Goal: Task Accomplishment & Management: Use online tool/utility

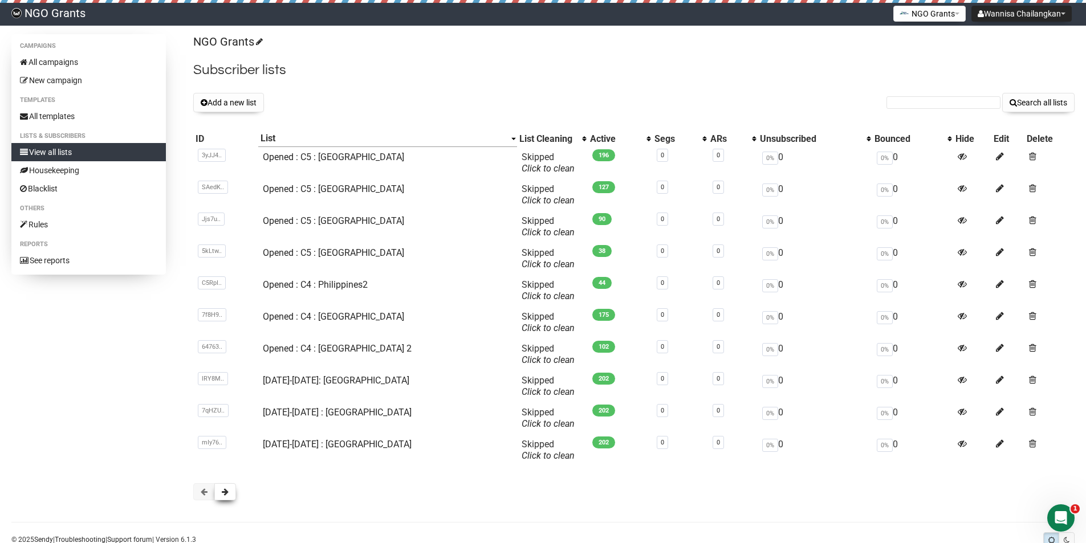
click at [227, 496] on button at bounding box center [225, 491] width 22 height 17
click at [206, 489] on span at bounding box center [204, 492] width 7 height 8
copy link "[DATE]-[DATE]: [GEOGRAPHIC_DATA]"
drag, startPoint x: 364, startPoint y: 385, endPoint x: 267, endPoint y: 384, distance: 96.9
click at [267, 384] on td "[DATE]-[DATE]: [GEOGRAPHIC_DATA]" at bounding box center [387, 386] width 258 height 32
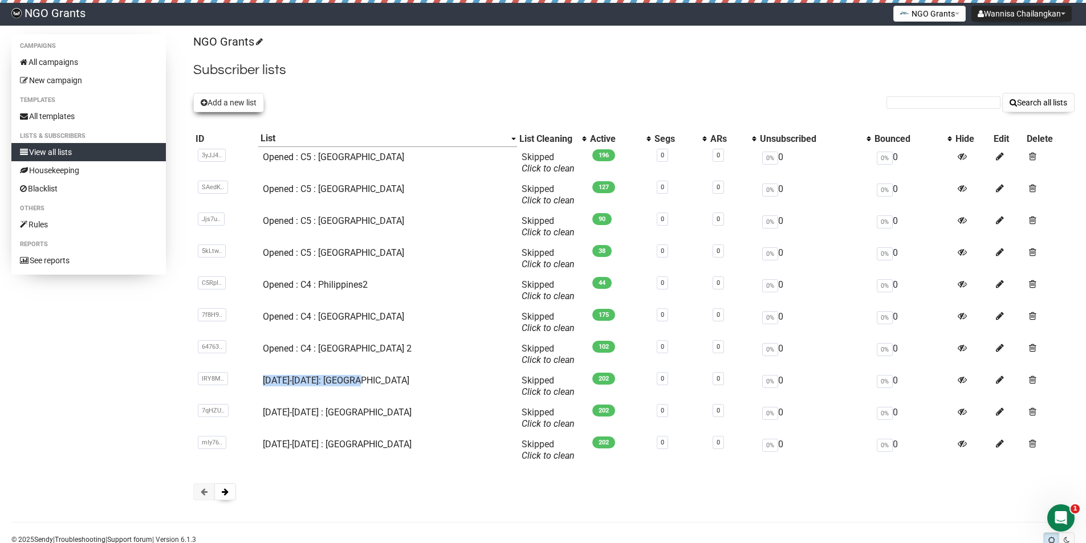
click at [244, 106] on button "Add a new list" at bounding box center [228, 102] width 71 height 19
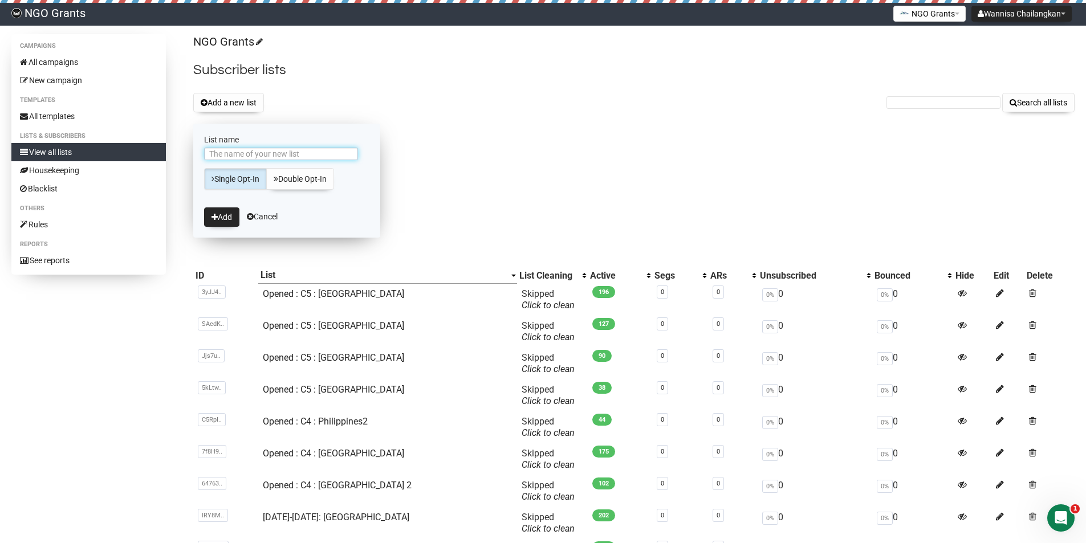
paste input "[DATE]-[DATE]: [GEOGRAPHIC_DATA]"
drag, startPoint x: 231, startPoint y: 156, endPoint x: 194, endPoint y: 157, distance: 36.5
click at [194, 157] on form "List name 1401-1600: Philippines Single Opt-In Double Opt-In Add Cancel" at bounding box center [286, 181] width 187 height 114
click at [227, 154] on input "1600: Philippines" at bounding box center [281, 154] width 154 height 13
type input "[DATE]-2100: [GEOGRAPHIC_DATA]"
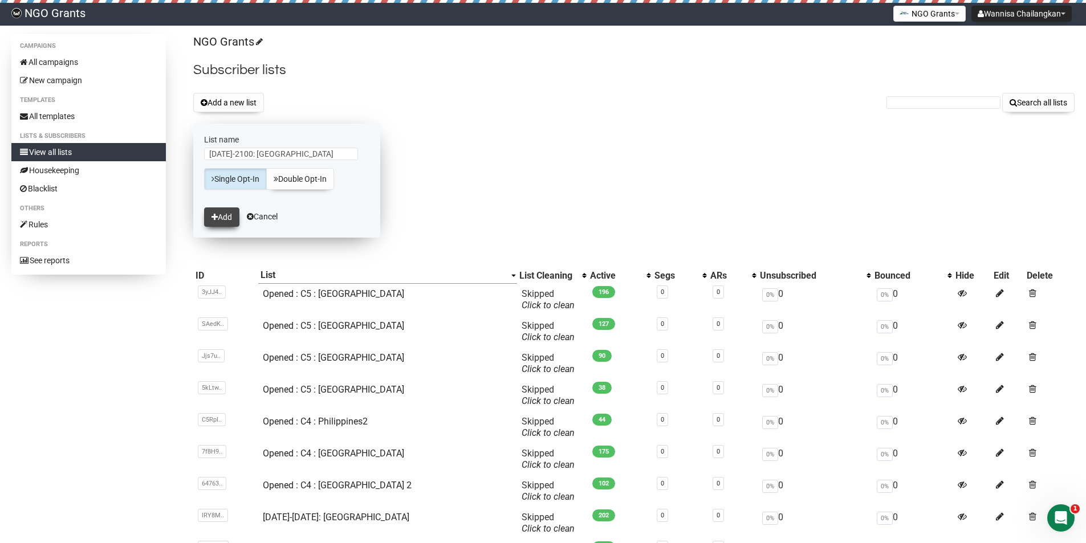
click at [220, 215] on button "Add" at bounding box center [221, 216] width 35 height 19
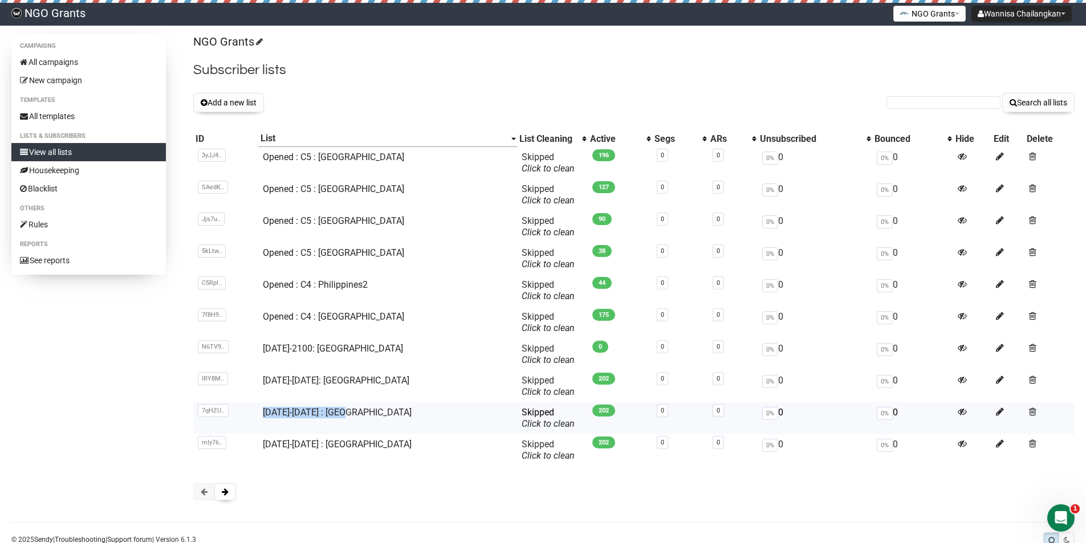
copy link "1101-1300 : Pakistan"
drag, startPoint x: 364, startPoint y: 414, endPoint x: 266, endPoint y: 417, distance: 98.0
click at [266, 417] on td "[DATE]-[DATE] : [GEOGRAPHIC_DATA]" at bounding box center [387, 418] width 258 height 32
click at [227, 101] on button "Add a new list" at bounding box center [228, 102] width 71 height 19
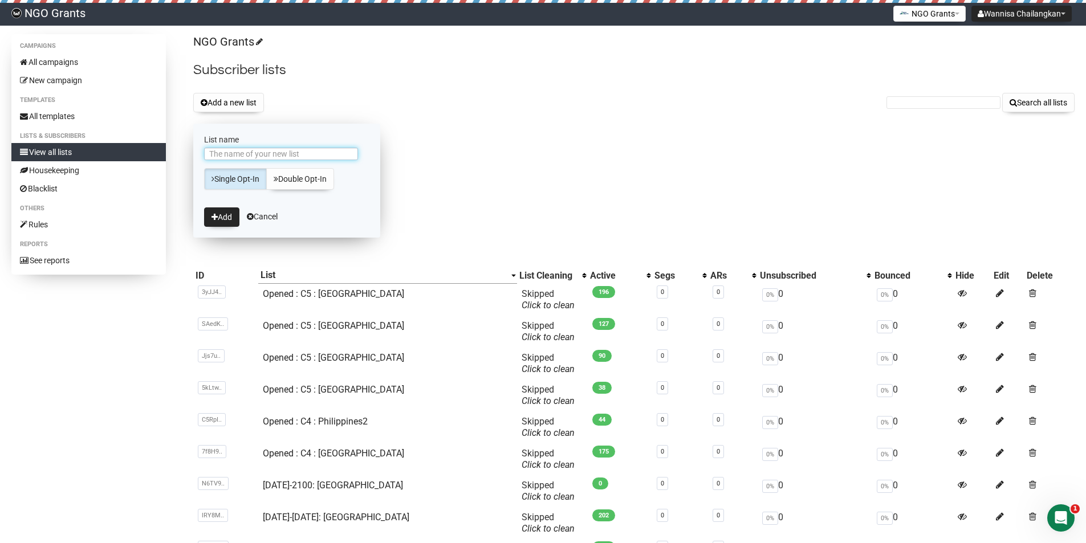
paste input "[DATE]-[DATE] : [GEOGRAPHIC_DATA]"
drag, startPoint x: 231, startPoint y: 154, endPoint x: 193, endPoint y: 154, distance: 37.6
click at [193, 154] on form "List name 1101-1300 : Pakistan Single Opt-In Double Opt-In Add Cancel" at bounding box center [286, 181] width 187 height 114
click at [225, 156] on input "1300 : Pakistan" at bounding box center [281, 154] width 154 height 13
click at [226, 157] on input "1300 : Pakistan" at bounding box center [281, 154] width 154 height 13
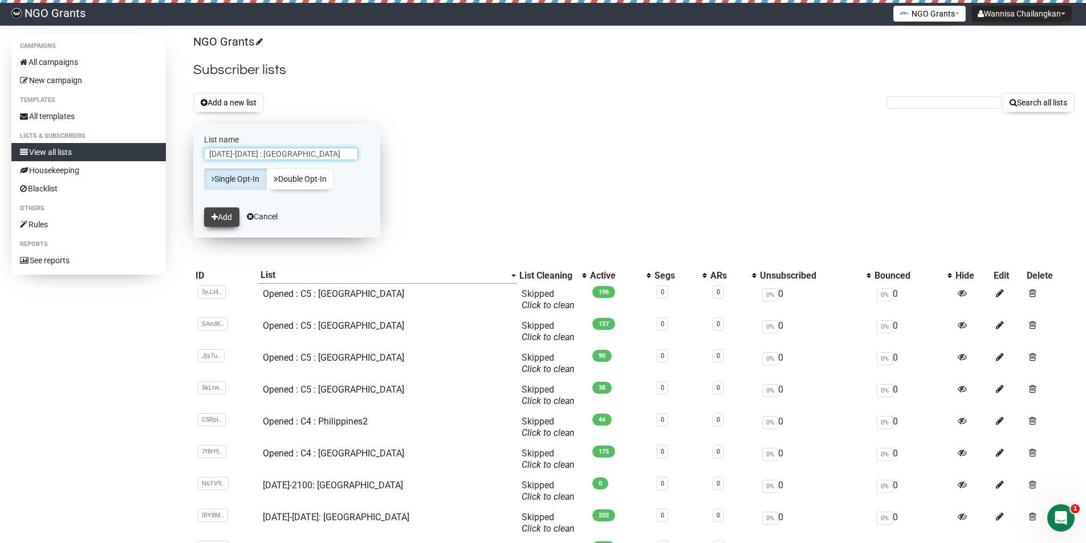
type input "[DATE]-[DATE] : [GEOGRAPHIC_DATA]"
click at [220, 217] on button "Add" at bounding box center [221, 216] width 35 height 19
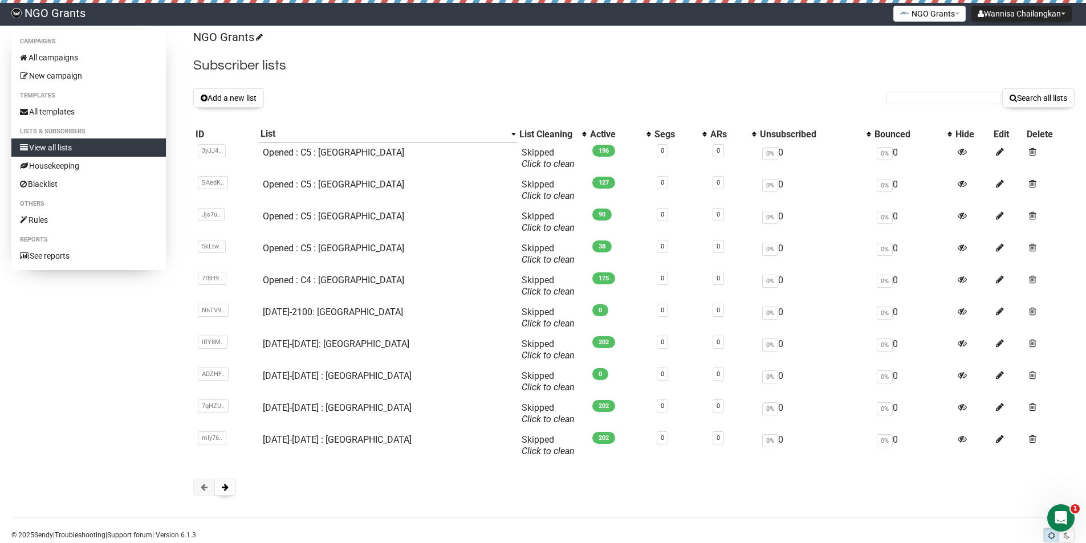
scroll to position [31, 0]
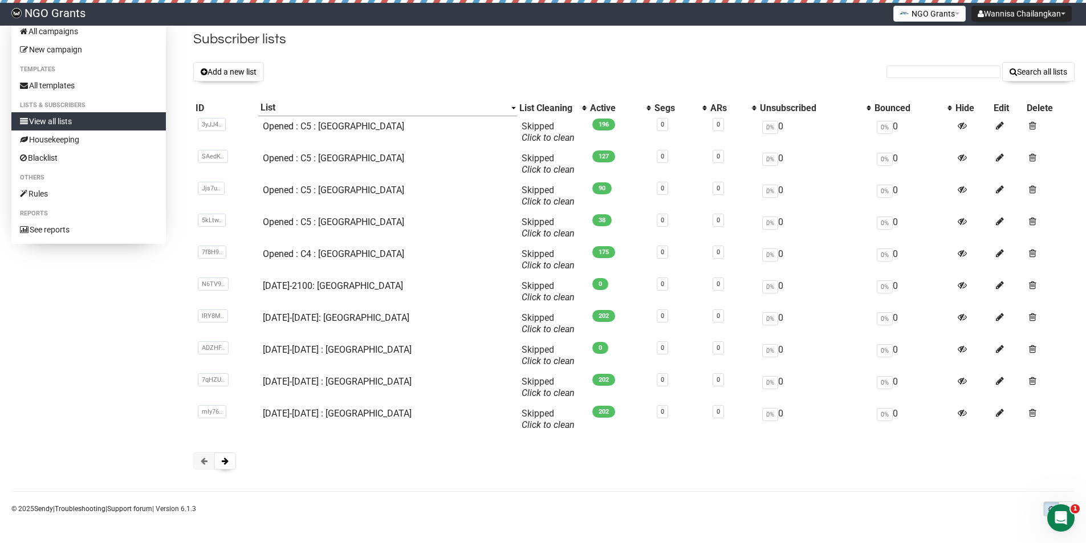
click at [643, 488] on div "Campaigns All campaigns New campaign Templates All templates Lists & subscriber…" at bounding box center [543, 261] width 1086 height 517
copy tr "mIy763qzjG9jMG2phle0wHVg [DATE]-[DATE] : [GEOGRAPHIC_DATA]"
drag, startPoint x: 365, startPoint y: 412, endPoint x: 259, endPoint y: 413, distance: 106.0
click at [259, 413] on tr "mIy76.. mIy763qzjG9jMG2phle0wHVg [DATE]-[DATE] : [GEOGRAPHIC_DATA] Skipped You …" at bounding box center [633, 419] width 881 height 32
click at [244, 71] on button "Add a new list" at bounding box center [228, 71] width 71 height 19
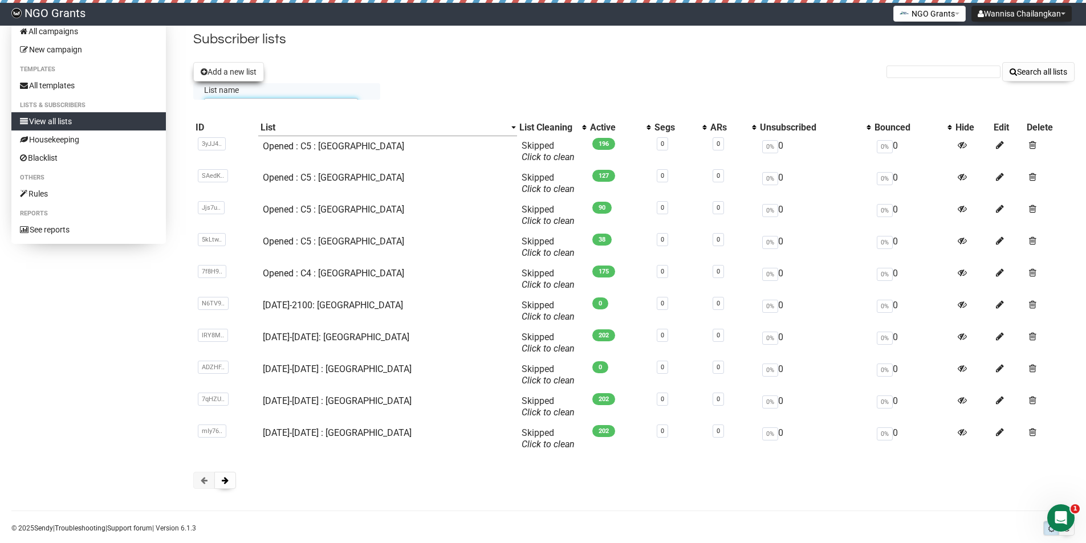
scroll to position [0, 0]
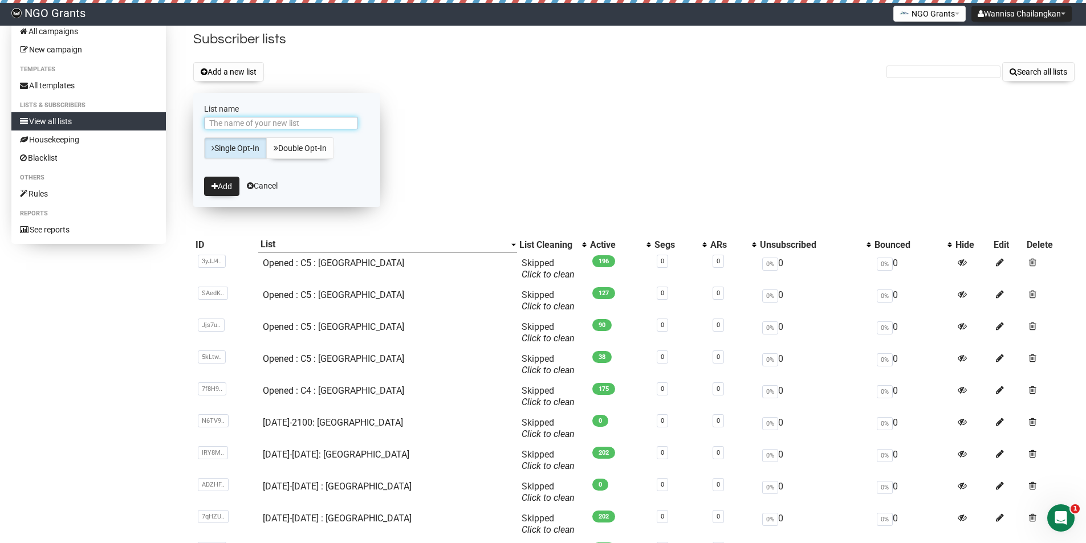
paste input "[DATE]-[DATE] : [GEOGRAPHIC_DATA]"
drag, startPoint x: 264, startPoint y: 123, endPoint x: 185, endPoint y: 120, distance: 79.3
click at [185, 120] on div "Campaigns All campaigns New campaign Templates All templates Lists & subscriber…" at bounding box center [542, 310] width 1063 height 614
type input "[DATE]-[DATE] : [GEOGRAPHIC_DATA]"
click at [204, 177] on button "Add" at bounding box center [221, 186] width 35 height 19
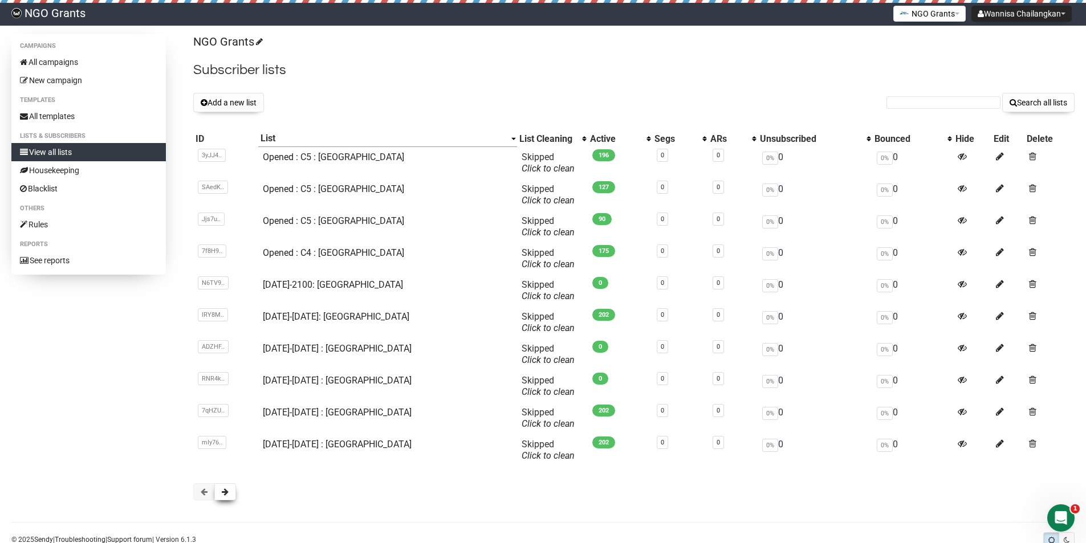
drag, startPoint x: 228, startPoint y: 493, endPoint x: 231, endPoint y: 484, distance: 9.2
click at [228, 489] on button at bounding box center [225, 491] width 22 height 17
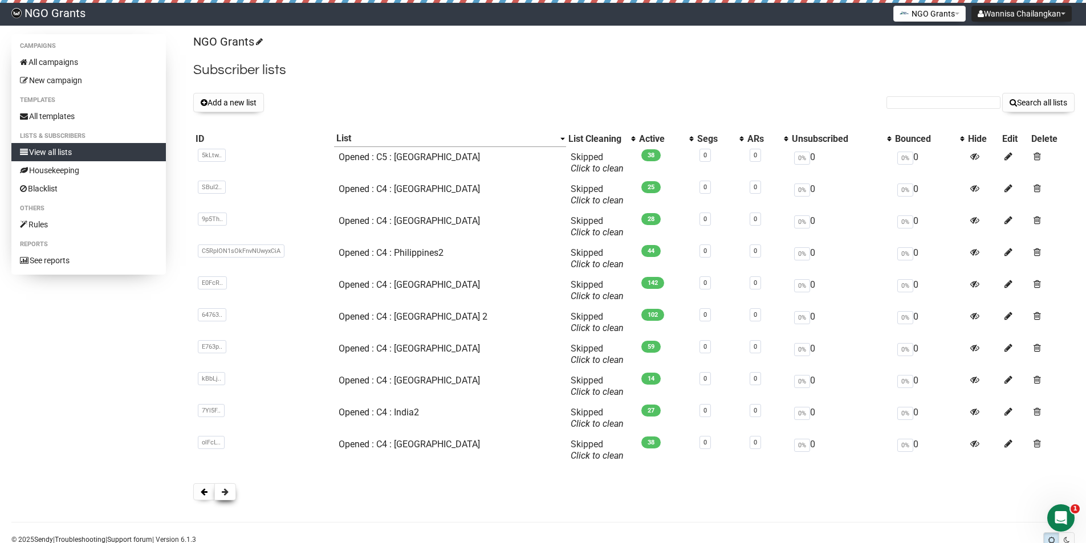
click at [232, 495] on button at bounding box center [225, 491] width 22 height 17
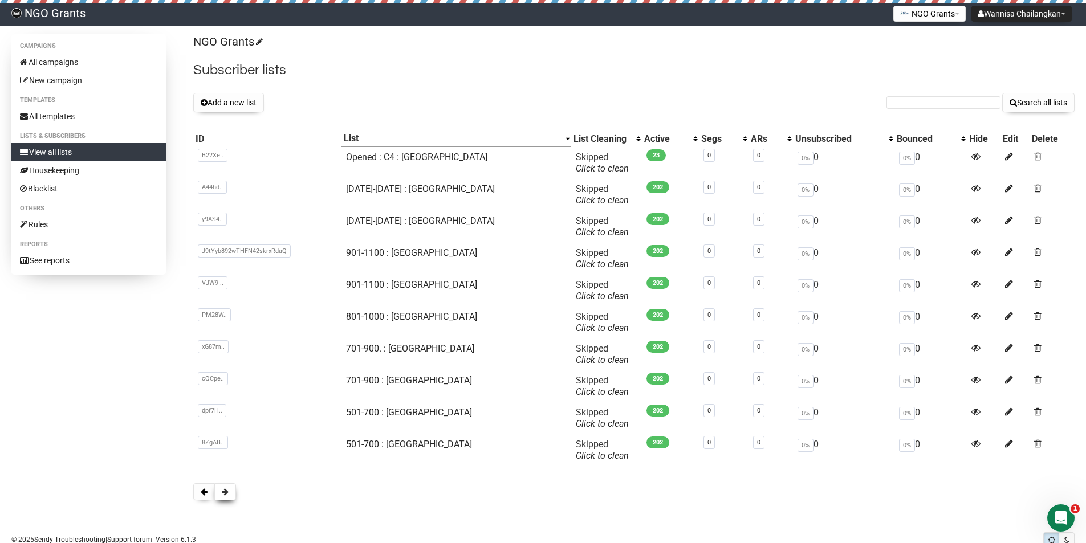
click at [230, 495] on button at bounding box center [225, 491] width 22 height 17
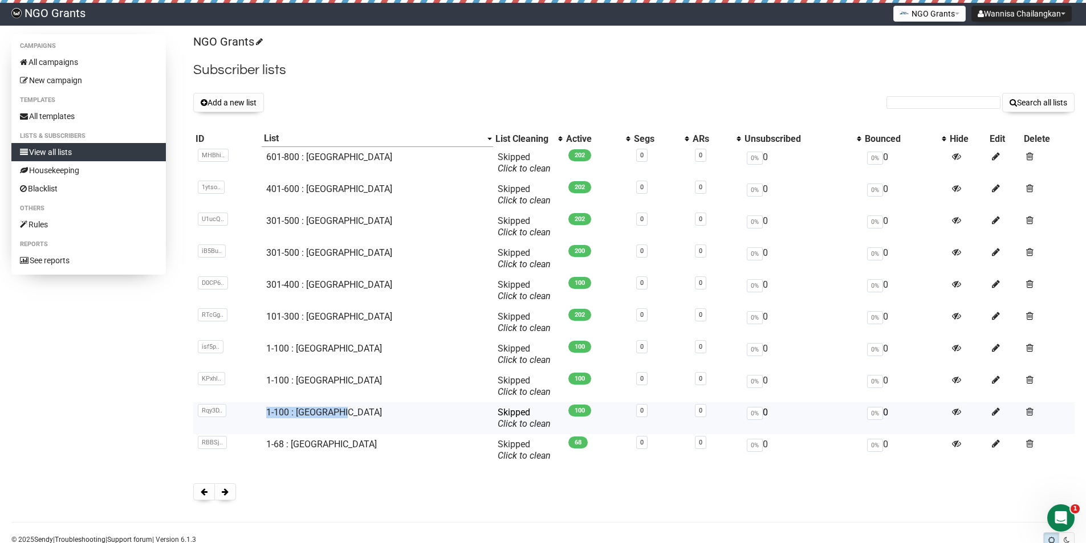
copy link "1-100 : Bangladesh"
drag, startPoint x: 366, startPoint y: 415, endPoint x: 293, endPoint y: 264, distance: 167.7
click at [270, 418] on td "1-100 : Bangladesh" at bounding box center [378, 418] width 232 height 32
click at [201, 492] on span at bounding box center [204, 492] width 7 height 8
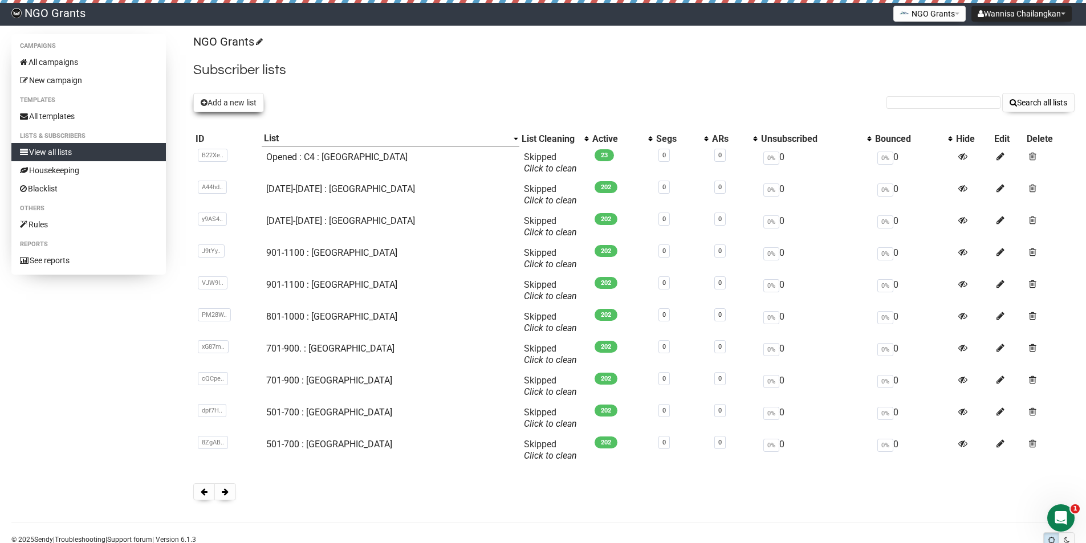
click at [244, 103] on button "Add a new list" at bounding box center [228, 102] width 71 height 19
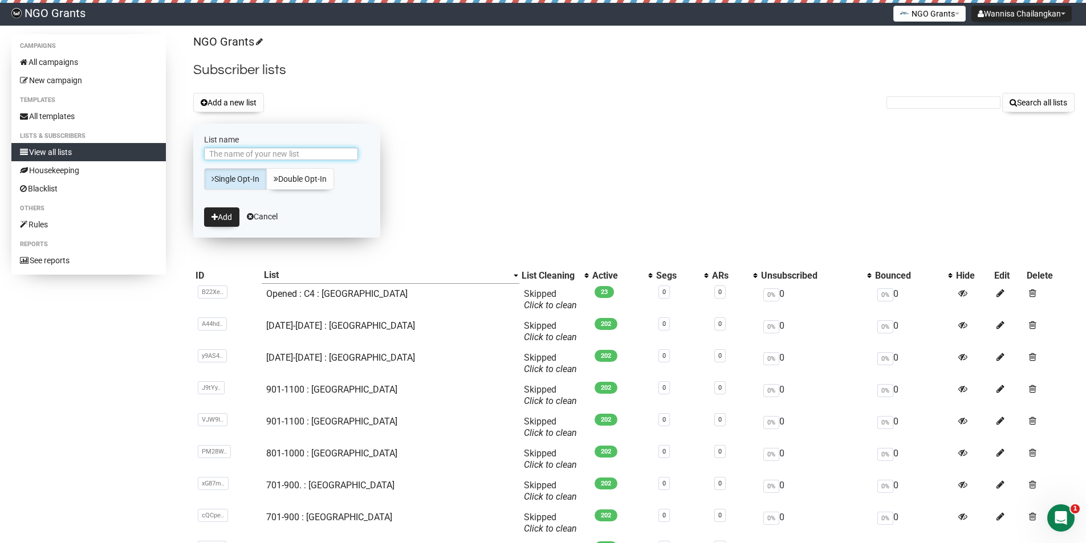
click at [291, 149] on input "List name" at bounding box center [281, 154] width 154 height 13
paste input "1-100 : Bangladesh"
drag, startPoint x: 227, startPoint y: 154, endPoint x: 193, endPoint y: 158, distance: 35.0
click at [193, 158] on form "List name 1-100 : Bangladesh Single Opt-In Double Opt-In Add Cancel" at bounding box center [286, 181] width 187 height 114
type input "100-600 : [GEOGRAPHIC_DATA]"
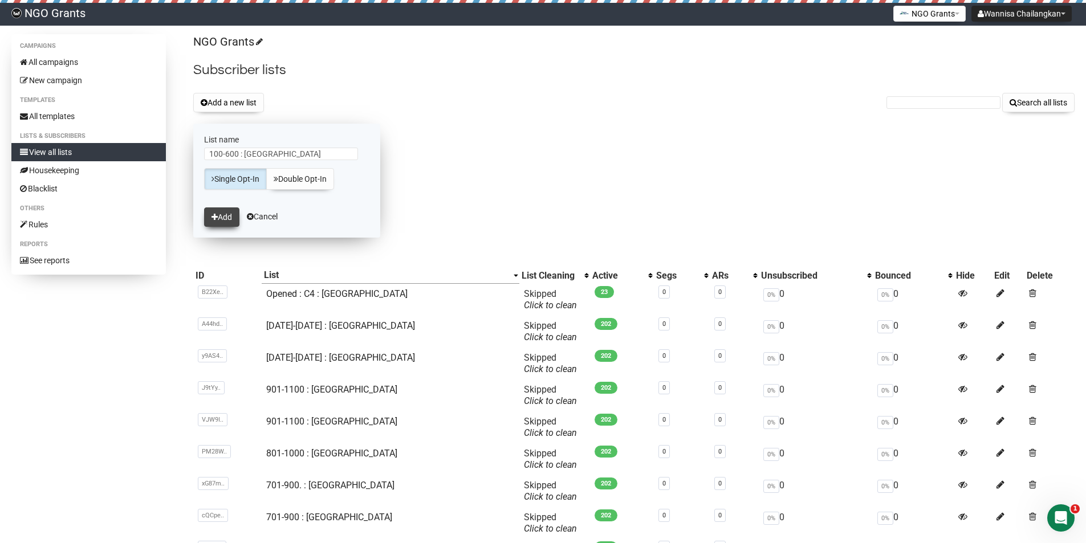
click at [229, 222] on button "Add" at bounding box center [221, 216] width 35 height 19
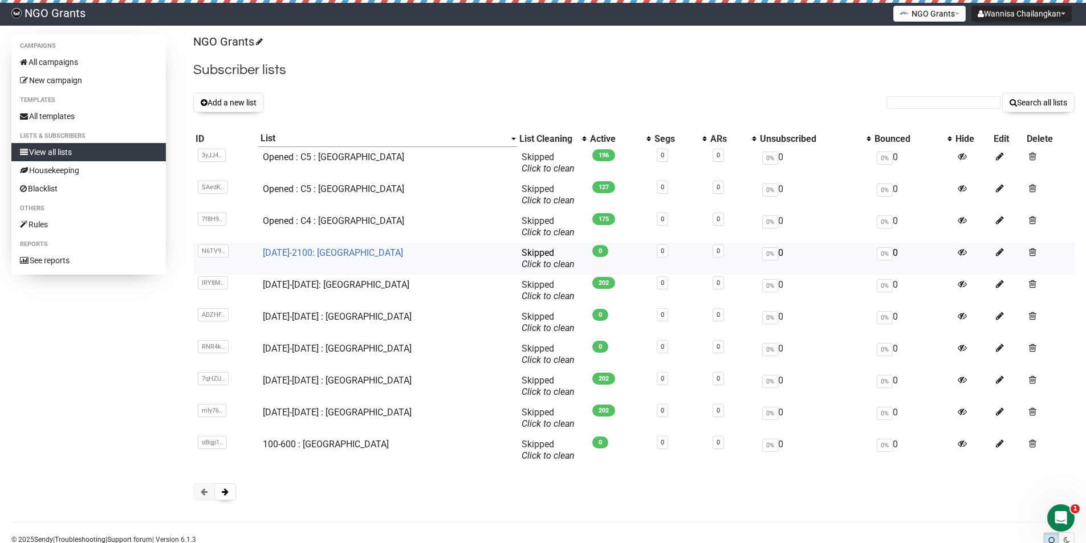
click at [358, 252] on link "[DATE]-2100: [GEOGRAPHIC_DATA]" at bounding box center [333, 252] width 140 height 11
click at [995, 251] on icon at bounding box center [999, 252] width 8 height 10
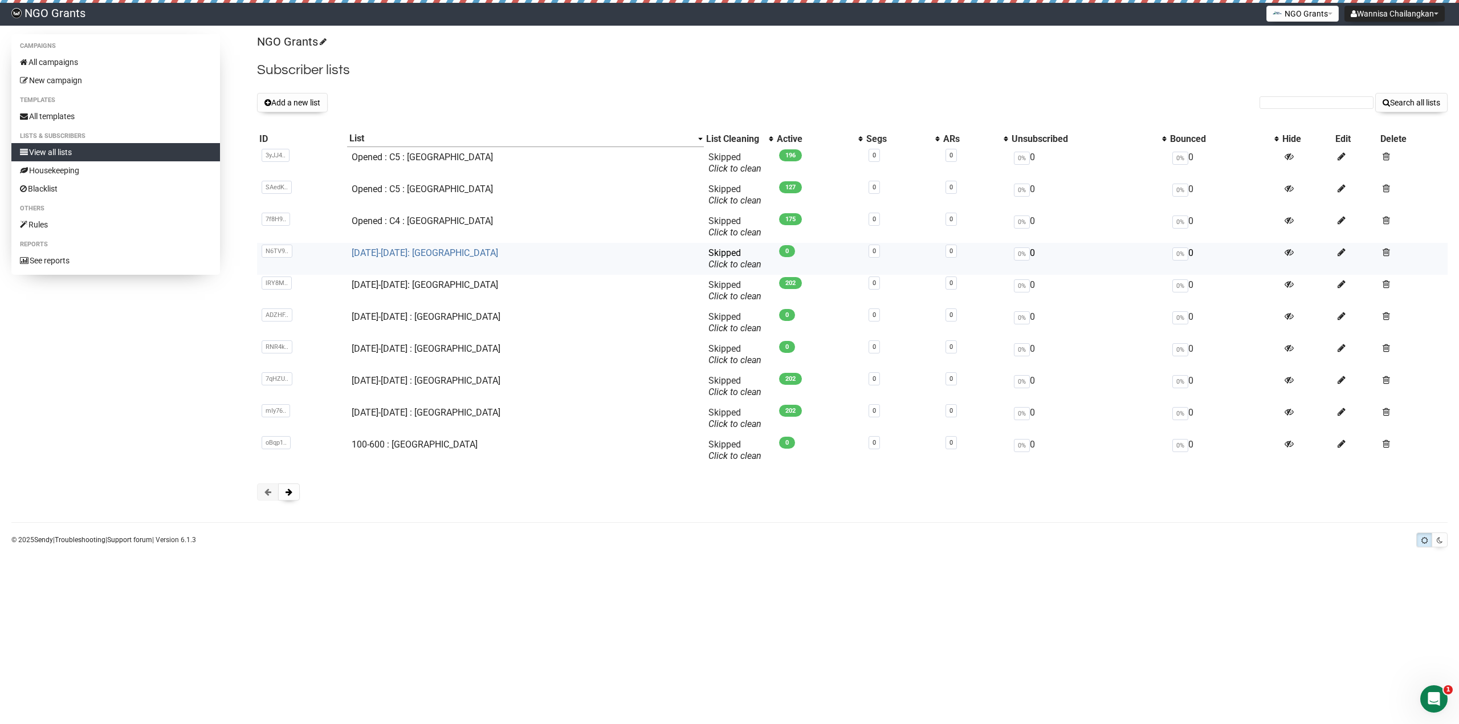
click at [436, 251] on link "[DATE]-[DATE]: [GEOGRAPHIC_DATA]" at bounding box center [425, 252] width 146 height 11
click at [421, 253] on link "[DATE]-[DATE]: [GEOGRAPHIC_DATA]" at bounding box center [425, 252] width 146 height 11
click at [741, 595] on body "NGO Grants Wannisa Chailangkan Settings Logout NGO Grants NGO Funding NGO Grant…" at bounding box center [729, 362] width 1459 height 724
click at [97, 55] on link "All campaigns" at bounding box center [115, 62] width 209 height 18
click at [414, 348] on link "[DATE]-[DATE] : [GEOGRAPHIC_DATA]" at bounding box center [426, 348] width 149 height 11
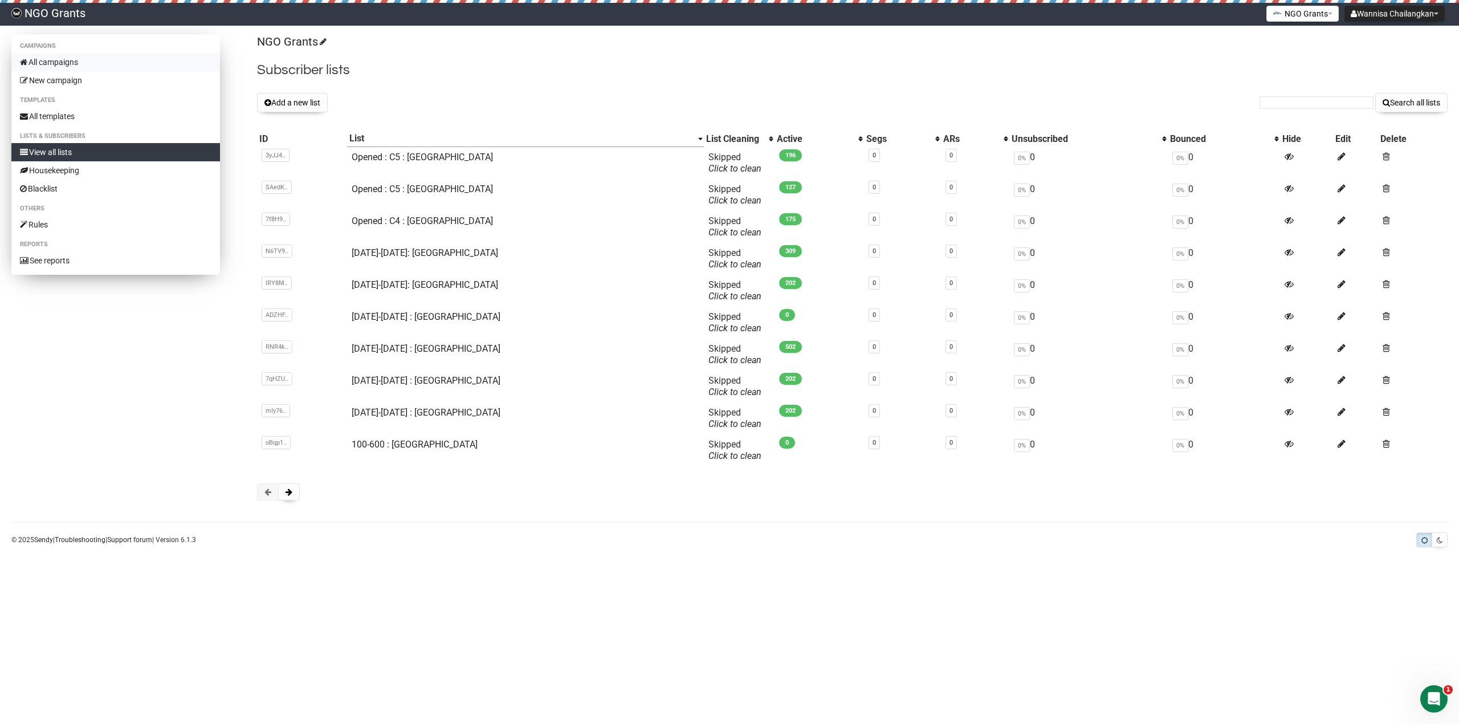
click at [101, 65] on link "All campaigns" at bounding box center [115, 62] width 209 height 18
click at [415, 317] on link "[DATE]-[DATE] : [GEOGRAPHIC_DATA]" at bounding box center [426, 316] width 149 height 11
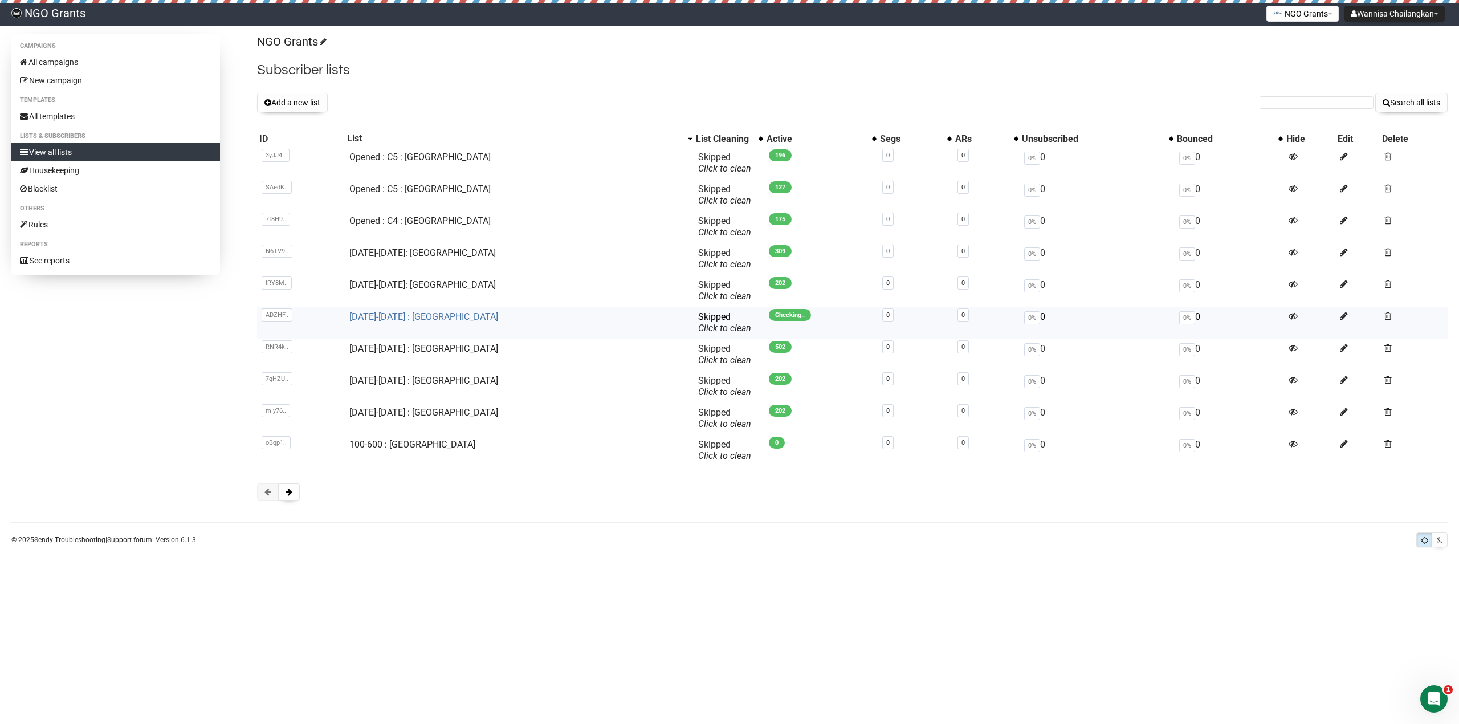
click at [422, 317] on link "[DATE]-[DATE] : [GEOGRAPHIC_DATA]" at bounding box center [423, 316] width 149 height 11
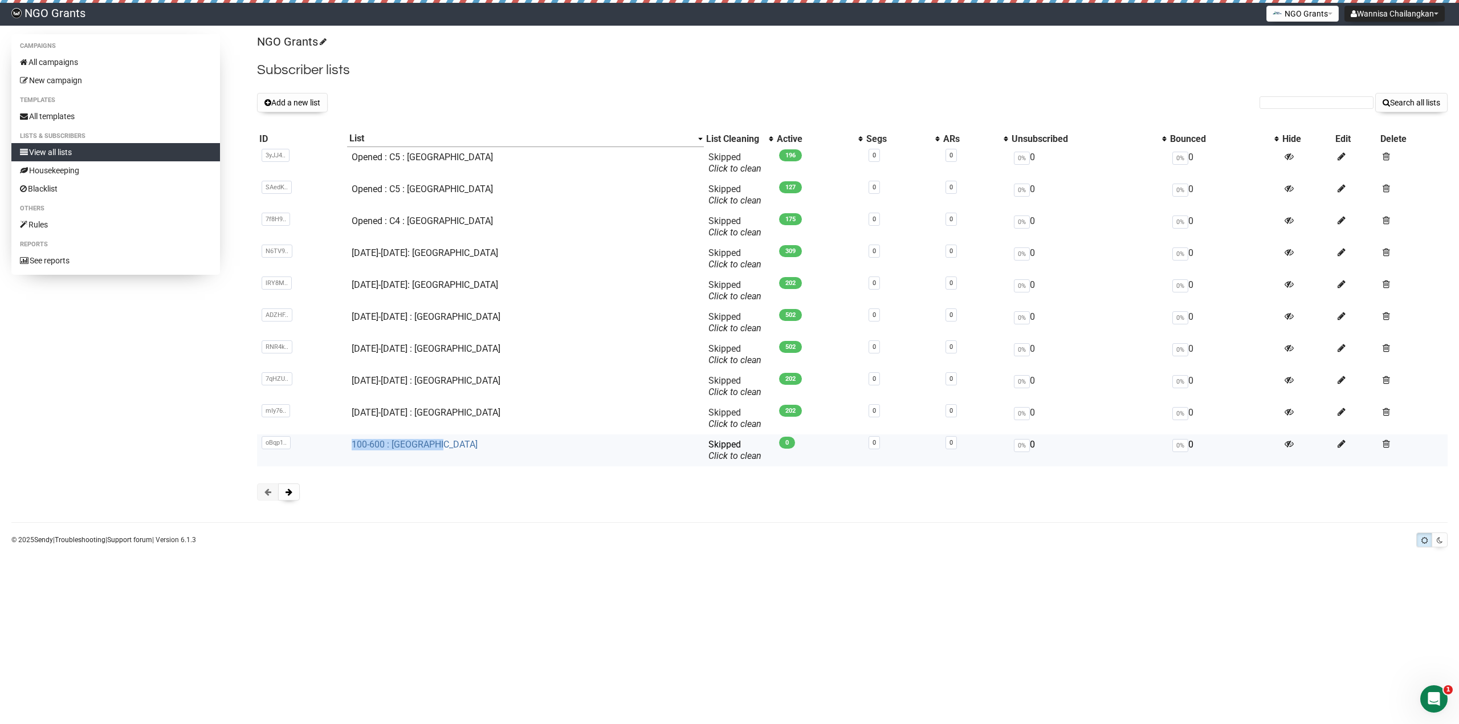
drag, startPoint x: 461, startPoint y: 446, endPoint x: 361, endPoint y: 446, distance: 99.7
click at [361, 446] on td "100-600 : [GEOGRAPHIC_DATA]" at bounding box center [525, 450] width 357 height 32
click at [458, 477] on div "NGO Grants Subscriber lists Add a new list Search all lists List name Single Op…" at bounding box center [852, 273] width 1190 height 478
click at [431, 441] on link "100-600 : [GEOGRAPHIC_DATA]" at bounding box center [415, 444] width 126 height 11
